Goal: Task Accomplishment & Management: Use online tool/utility

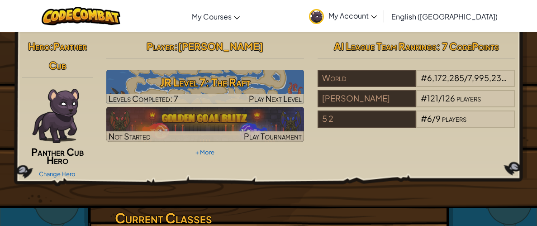
click at [227, 158] on div "Hero : Panther Cub Panther Cub Hero Change Hero Player : [PERSON_NAME] Level 7:…" at bounding box center [268, 109] width 507 height 144
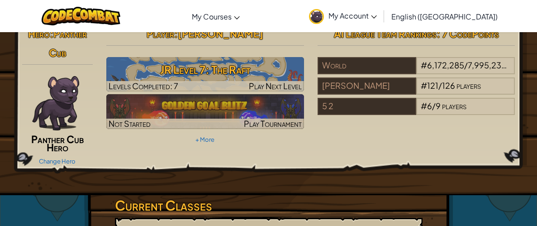
scroll to position [13, 0]
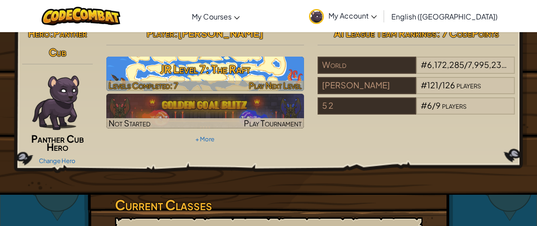
click at [249, 60] on h3 "JR Level 7: The Raft" at bounding box center [205, 69] width 198 height 20
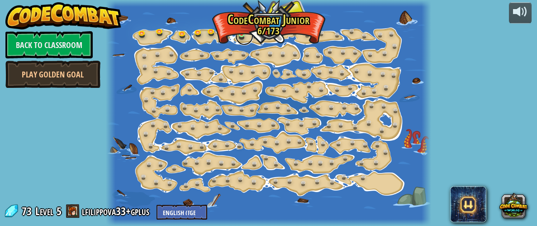
click at [246, 33] on link at bounding box center [244, 36] width 18 height 18
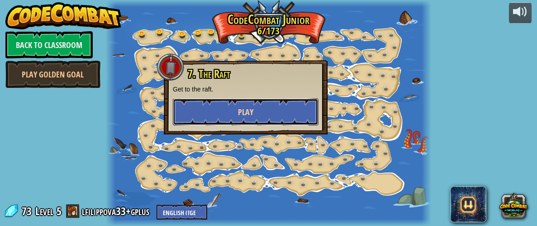
click at [235, 118] on button "Play" at bounding box center [246, 111] width 146 height 27
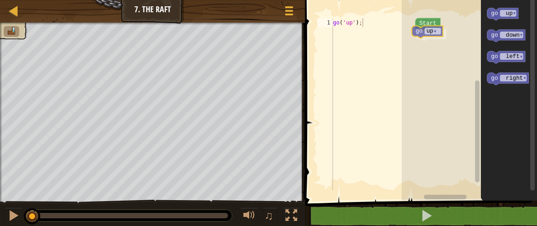
click at [425, 32] on div "Start go up ▾ go up ▾ go down ▾ go left ▾ go right ▾ go up ▾" at bounding box center [469, 97] width 135 height 205
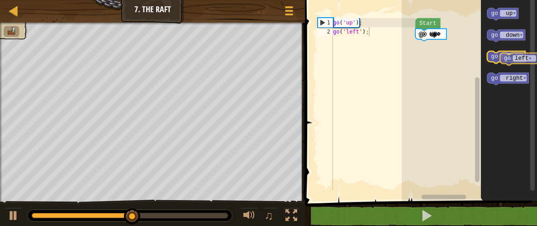
click at [524, 57] on icon "Blockly Workspace" at bounding box center [507, 57] width 38 height 12
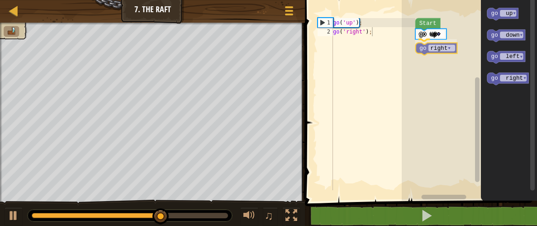
click at [431, 47] on div "Start go up ▾ go right ▾ go up ▾ go down ▾ go left ▾ go right ▾ go right ▾" at bounding box center [469, 97] width 135 height 205
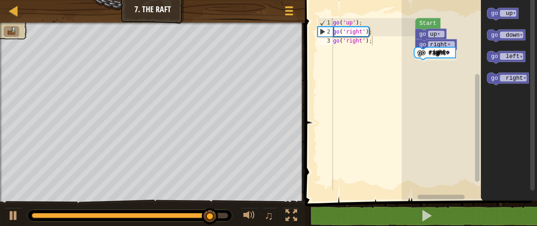
click at [423, 50] on div "Start go up ▾ go right ▾ go right ▾ go up ▾ go down ▾ go left ▾ go right ▾ go r…" at bounding box center [469, 97] width 135 height 205
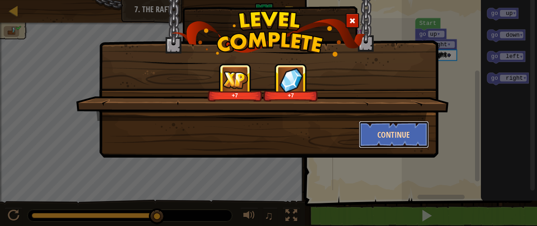
click at [392, 136] on button "Continue" at bounding box center [394, 134] width 70 height 27
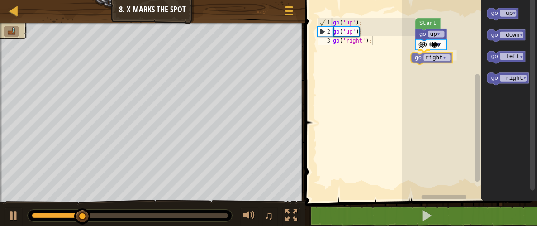
click at [432, 60] on div "go up ▾ go right ▾ go up ▾ Start go up ▾ go down ▾ go left ▾ go right ▾ go righ…" at bounding box center [469, 97] width 135 height 205
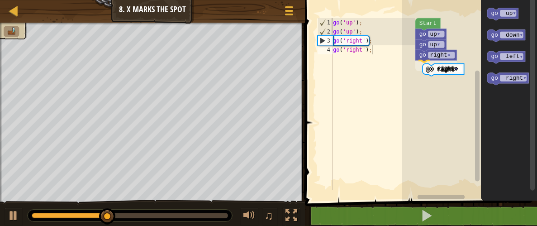
click at [432, 67] on div "go up ▾ go right ▾ go right ▾ go up ▾ Start go up ▾ go down ▾ go left ▾ go righ…" at bounding box center [469, 97] width 135 height 205
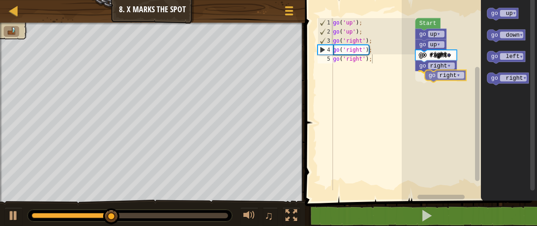
click at [435, 78] on div "go up ▾ go right ▾ go right ▾ go right ▾ go up ▾ Start go up ▾ go down ▾ go lef…" at bounding box center [469, 97] width 135 height 205
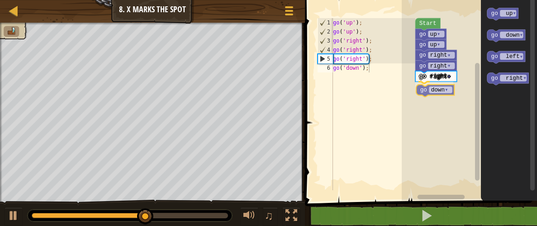
click at [436, 87] on div "go up ▾ go right ▾ go right ▾ go right ▾ go down ▾ go up ▾ Start go up ▾ go dow…" at bounding box center [469, 97] width 135 height 205
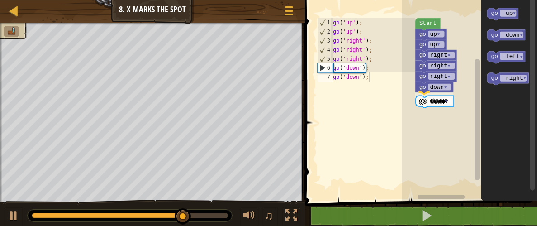
click at [420, 107] on div "go up ▾ go right ▾ go right ▾ go right ▾ go down ▾ go down ▾ go up ▾ Start go u…" at bounding box center [469, 97] width 135 height 205
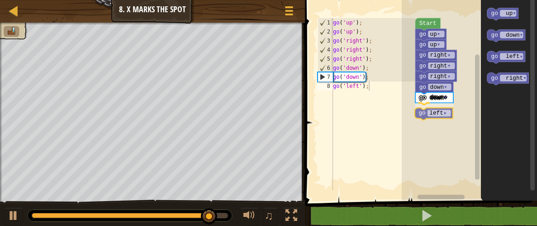
click at [422, 113] on div "go up ▾ go right ▾ go right ▾ go right ▾ go down ▾ go down ▾ go left ▾ go up ▾ …" at bounding box center [469, 97] width 135 height 205
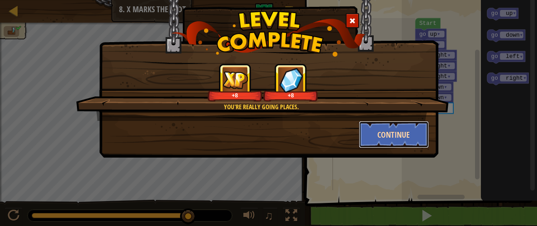
click at [404, 133] on button "Continue" at bounding box center [394, 134] width 70 height 27
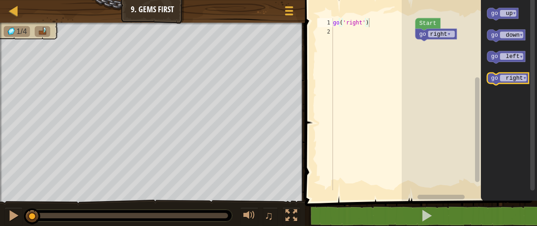
click at [510, 74] on icon "Blockly Workspace" at bounding box center [509, 79] width 42 height 12
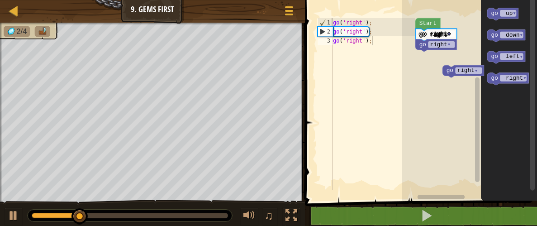
click at [465, 67] on div "go right ▾ go right ▾ Start go right ▾ go up ▾ go down ▾ go left ▾ go right ▾ g…" at bounding box center [469, 97] width 135 height 205
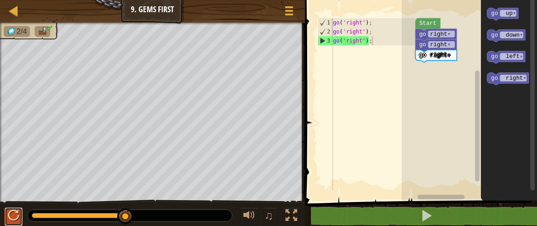
click at [17, 211] on div at bounding box center [14, 216] width 12 height 12
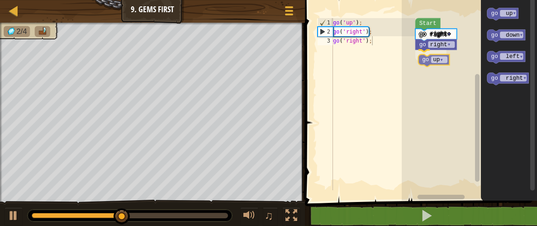
click at [432, 55] on div "go right ▾ go up ▾ go right ▾ Start go up ▾ go down ▾ go left ▾ go right ▾ go u…" at bounding box center [469, 97] width 135 height 205
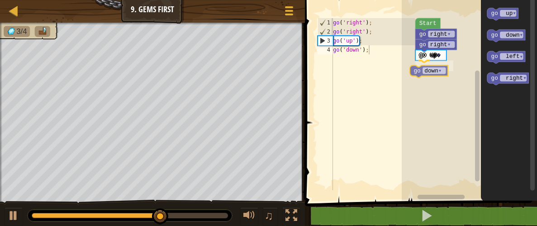
click at [432, 68] on div "go right ▾ go up ▾ go down ▾ go right ▾ Start go up ▾ go down ▾ go left ▾ go ri…" at bounding box center [469, 97] width 135 height 205
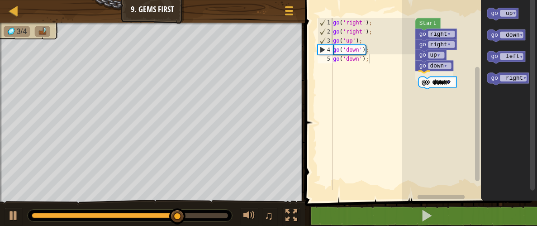
click at [437, 87] on div "go right ▾ go up ▾ go down ▾ go down ▾ go right ▾ Start go up ▾ go down ▾ go le…" at bounding box center [469, 97] width 135 height 205
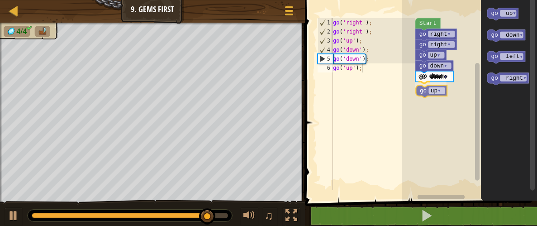
click at [427, 90] on div "go right ▾ go up ▾ go down ▾ go down ▾ go up ▾ go right ▾ Start go up ▾ go down…" at bounding box center [469, 97] width 135 height 205
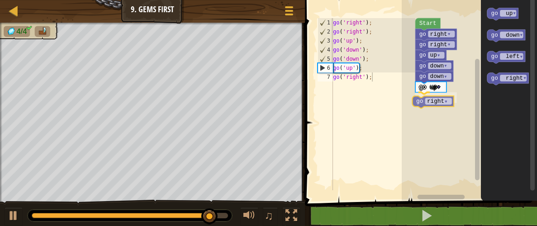
click at [422, 99] on div "go right ▾ go up ▾ go down ▾ go down ▾ go up ▾ go right ▾ go right ▾ Start go u…" at bounding box center [469, 97] width 135 height 205
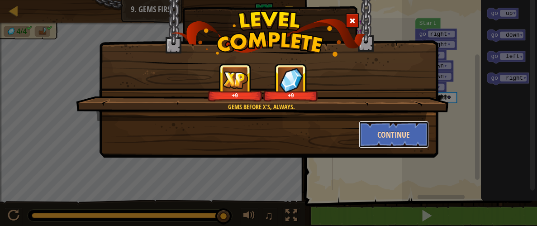
click at [406, 132] on button "Continue" at bounding box center [394, 134] width 70 height 27
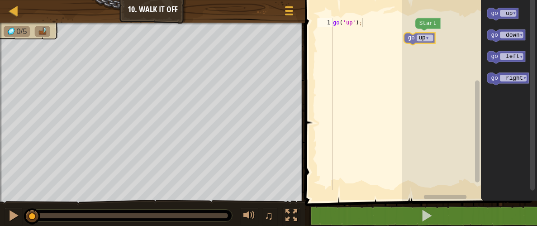
click at [420, 36] on div "Start go up ▾ go up ▾ go down ▾ go left ▾ go right ▾ go up ▾" at bounding box center [469, 97] width 135 height 205
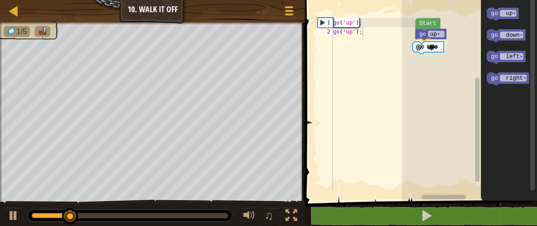
click at [415, 47] on div "Start go up ▾ go up ▾ go up ▾ go down ▾ go left ▾ go right ▾ go up ▾" at bounding box center [469, 97] width 135 height 205
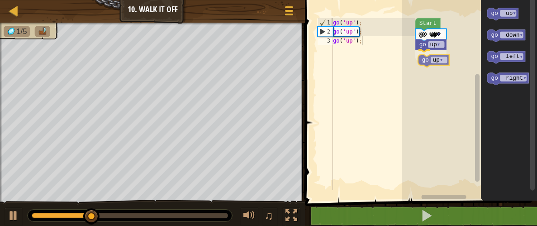
click at [432, 58] on div "Start go up ▾ go up ▾ go up ▾ go up ▾ go down ▾ go left ▾ go right ▾ go up ▾" at bounding box center [469, 97] width 135 height 205
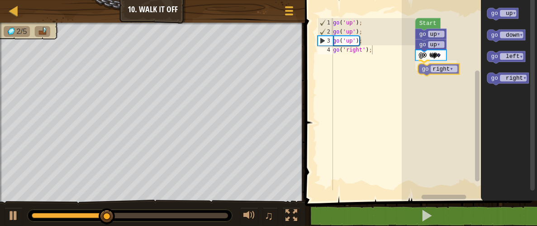
click at [437, 67] on div "Start go up ▾ go up ▾ go up ▾ go right ▾ go up ▾ go down ▾ go left ▾ go right ▾…" at bounding box center [469, 97] width 135 height 205
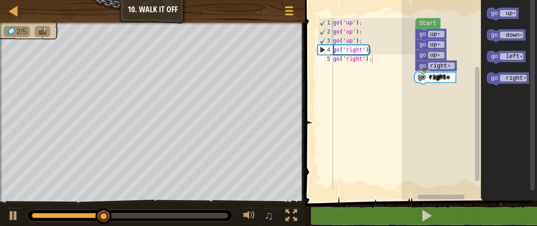
click at [419, 76] on div "Start go up ▾ go up ▾ go up ▾ go right ▾ go right ▾ go up ▾ go down ▾ go left ▾…" at bounding box center [469, 97] width 135 height 205
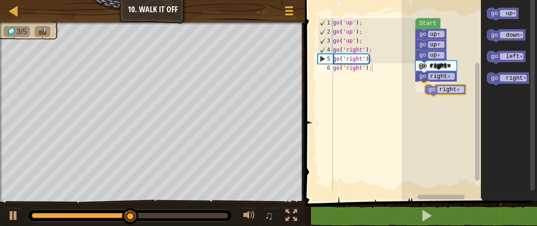
click at [431, 87] on div "Start go up ▾ go up ▾ go up ▾ go right ▾ go right ▾ go right ▾ go up ▾ go down …" at bounding box center [469, 97] width 135 height 205
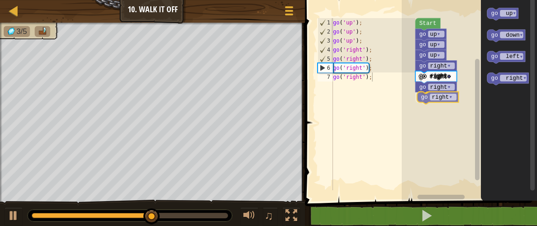
click at [444, 98] on div "Start go up ▾ go up ▾ go up ▾ go right ▾ go right ▾ go right ▾ go right ▾ go up…" at bounding box center [469, 97] width 135 height 205
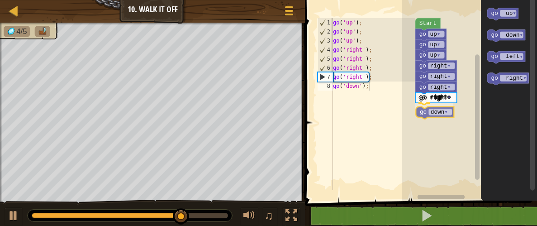
click at [435, 111] on div "Start go up ▾ go up ▾ go up ▾ go right ▾ go right ▾ go right ▾ go right ▾ go do…" at bounding box center [469, 97] width 135 height 205
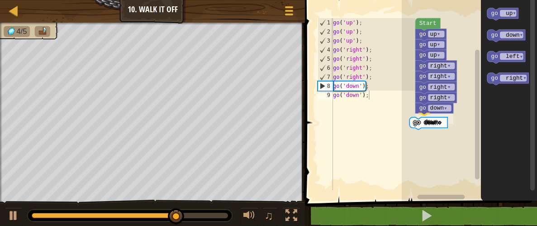
click at [441, 119] on div "Start go up ▾ go up ▾ go up ▾ go right ▾ go right ▾ go right ▾ go right ▾ go do…" at bounding box center [469, 97] width 135 height 205
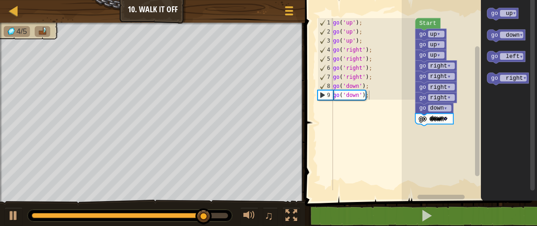
click at [430, 144] on div "Start go up ▾ go up ▾ go up ▾ go right ▾ go right ▾ go right ▾ go right ▾ go do…" at bounding box center [469, 97] width 135 height 205
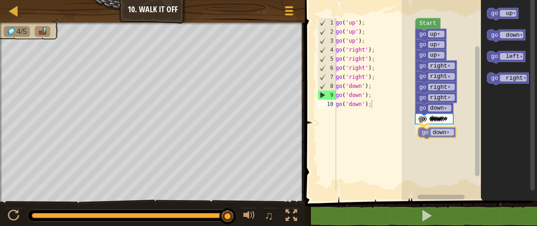
click at [435, 131] on div "Start go up ▾ go up ▾ go up ▾ go right ▾ go right ▾ go right ▾ go right ▾ go do…" at bounding box center [469, 97] width 135 height 205
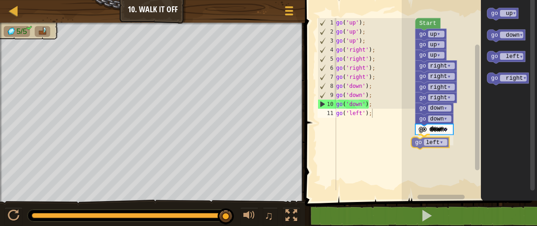
click at [420, 144] on div "Start go up ▾ go up ▾ go up ▾ go right ▾ go right ▾ go right ▾ go right ▾ go do…" at bounding box center [469, 97] width 135 height 205
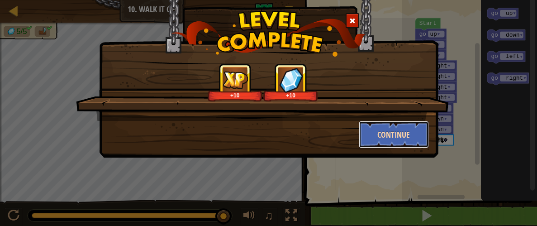
click at [401, 134] on button "Continue" at bounding box center [394, 134] width 70 height 27
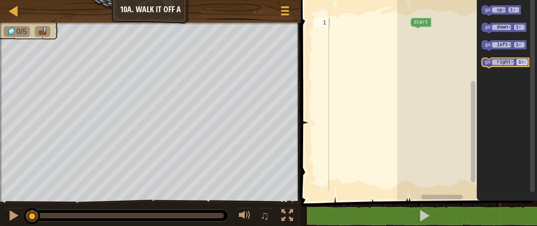
click at [523, 60] on tspan "▾" at bounding box center [523, 61] width 3 height 5
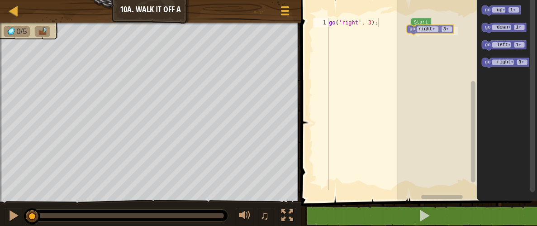
click at [425, 27] on div "Start go right ▾ 3 ▾ go up ▾ 1 ▾ go down ▾ 1 ▾ go left ▾ 1 ▾ go right ▾ 3 ▾ go …" at bounding box center [468, 97] width 140 height 205
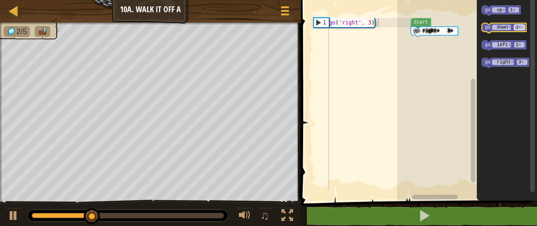
click at [520, 27] on tspan "▾" at bounding box center [520, 26] width 3 height 5
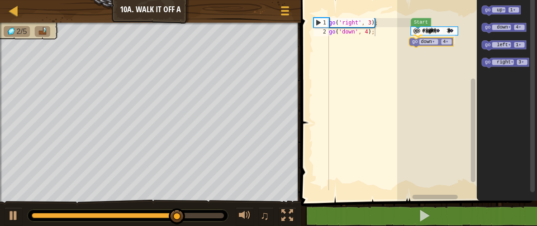
click at [427, 38] on div "Start go right ▾ 3 ▾ go down ▾ 4 ▾ go up ▾ 1 ▾ go down ▾ 4 ▾ go left ▾ 1 ▾ go r…" at bounding box center [468, 97] width 140 height 205
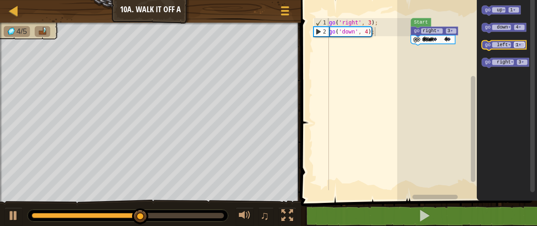
click at [516, 46] on rect "Blockly Workspace" at bounding box center [520, 44] width 10 height 5
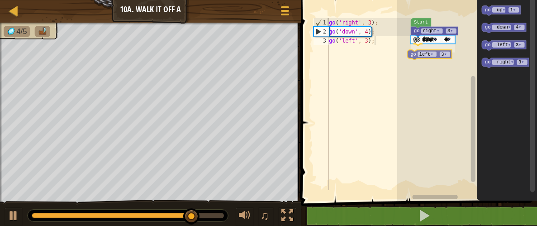
click at [426, 53] on div "Start go right ▾ 3 ▾ go down ▾ 4 ▾ go left ▾ 3 ▾ go up ▾ 1 ▾ go down ▾ 4 ▾ go l…" at bounding box center [468, 97] width 140 height 205
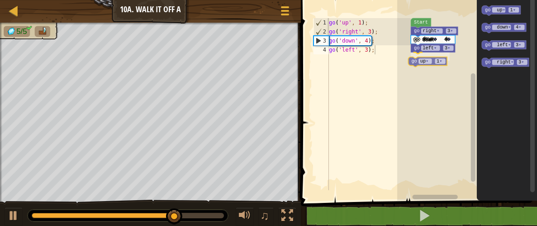
click at [432, 60] on div "Start go right ▾ 3 ▾ go down ▾ 4 ▾ go left ▾ 3 ▾ go up ▾ 1 ▾ go up ▾ 1 ▾ go dow…" at bounding box center [468, 97] width 140 height 205
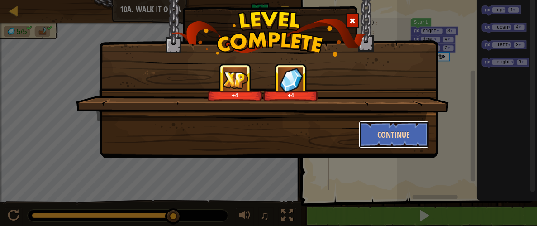
click at [394, 131] on button "Continue" at bounding box center [394, 134] width 70 height 27
